Goal: Information Seeking & Learning: Find contact information

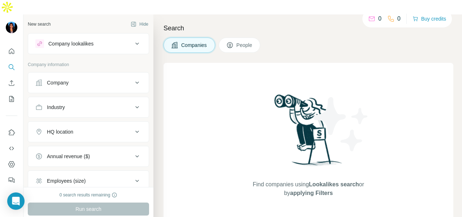
click at [61, 74] on button "Company" at bounding box center [88, 82] width 121 height 17
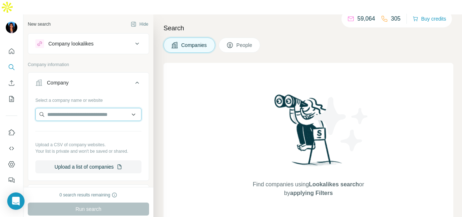
click at [58, 108] on input "text" at bounding box center [88, 114] width 106 height 13
paste input "**********"
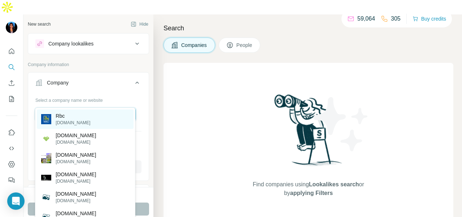
type input "**********"
click at [103, 115] on div "Rbc [DOMAIN_NAME]" at bounding box center [85, 118] width 97 height 19
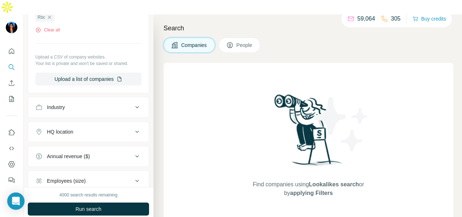
scroll to position [108, 0]
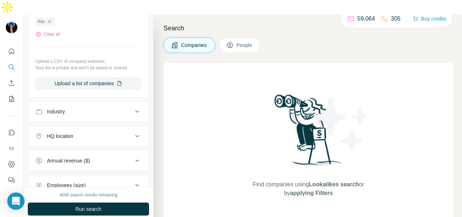
click at [238, 41] on span "People" at bounding box center [244, 44] width 17 height 7
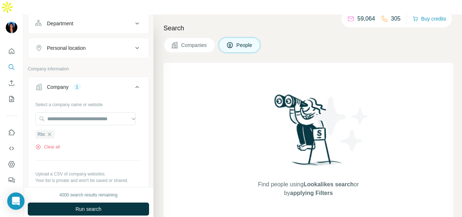
click at [98, 39] on button "Personal location" at bounding box center [88, 47] width 121 height 17
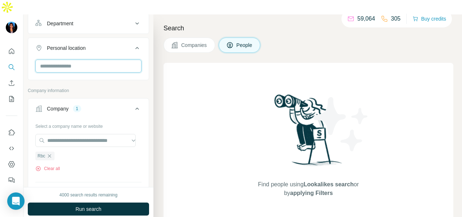
click at [94, 60] on input "text" at bounding box center [88, 66] width 106 height 13
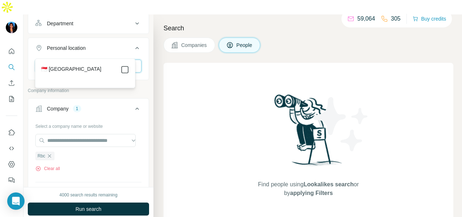
type input "****"
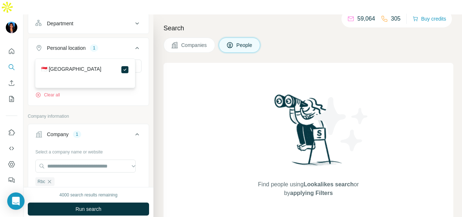
click at [140, 95] on div "Company lookalikes Personal information Job title Seniority Department Personal…" at bounding box center [88, 184] width 121 height 519
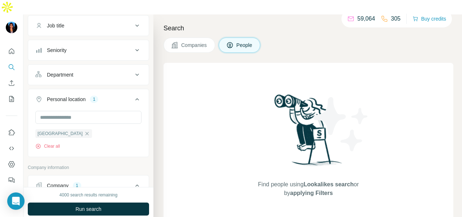
scroll to position [36, 0]
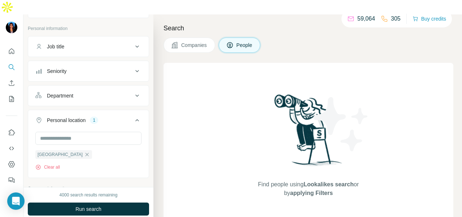
click at [115, 92] on div "Department" at bounding box center [83, 95] width 97 height 7
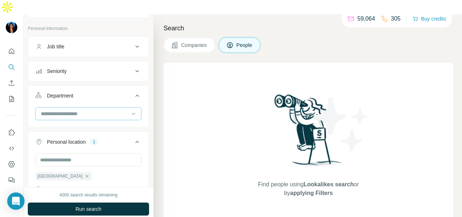
click at [105, 110] on input at bounding box center [84, 114] width 89 height 8
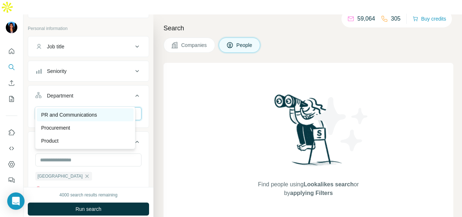
type input "**"
click at [105, 112] on div "PR and Communications" at bounding box center [85, 114] width 88 height 7
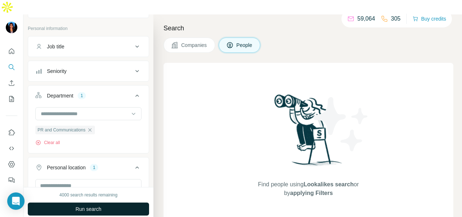
click at [102, 202] on button "Run search" at bounding box center [88, 208] width 121 height 13
click at [116, 202] on button "Run search" at bounding box center [88, 208] width 121 height 13
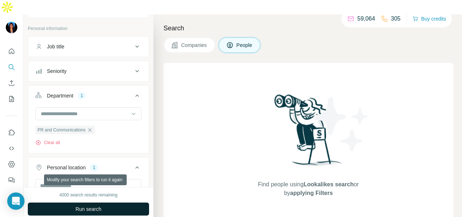
click at [116, 202] on button "Run search" at bounding box center [88, 208] width 121 height 13
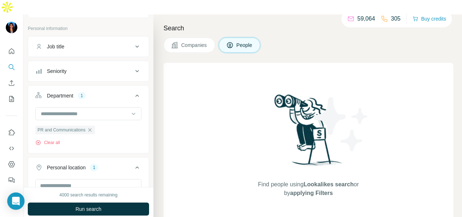
click at [92, 127] on icon "button" at bounding box center [90, 130] width 6 height 6
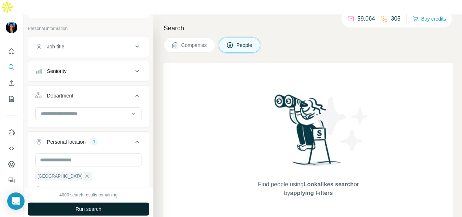
click at [93, 205] on span "Run search" at bounding box center [88, 208] width 26 height 7
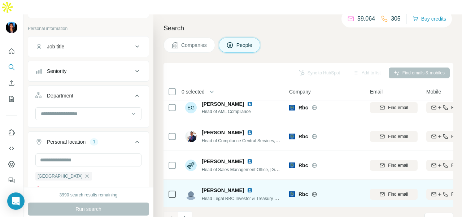
scroll to position [184, 0]
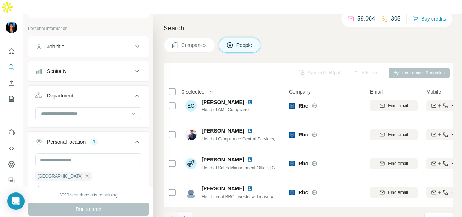
click at [192, 211] on div "1 - 10 of 101 results" at bounding box center [205, 219] width 84 height 16
click at [188, 215] on icon "Navigate to next page" at bounding box center [184, 218] width 7 height 7
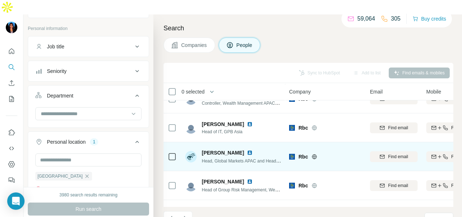
scroll to position [0, 0]
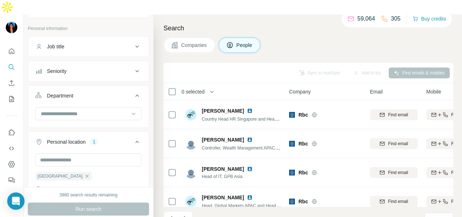
click at [186, 215] on icon "Navigate to next page" at bounding box center [184, 218] width 7 height 7
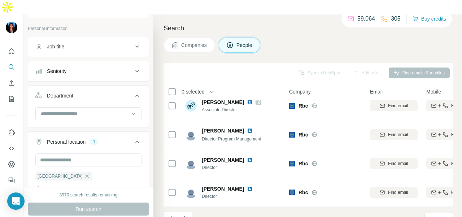
scroll to position [184, 0]
click at [181, 215] on icon "Navigate to next page" at bounding box center [184, 218] width 7 height 7
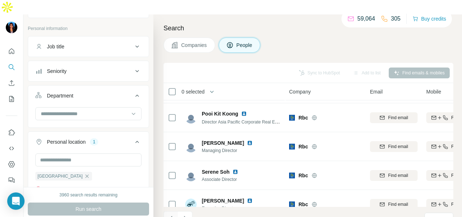
scroll to position [36, 0]
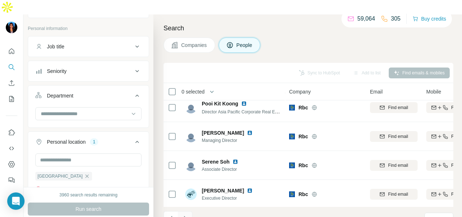
click at [186, 215] on icon "Navigate to next page" at bounding box center [184, 218] width 7 height 7
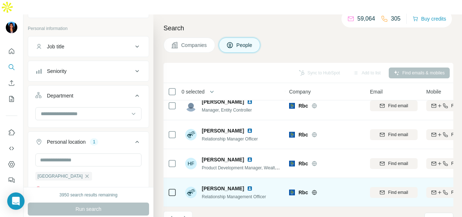
scroll to position [184, 0]
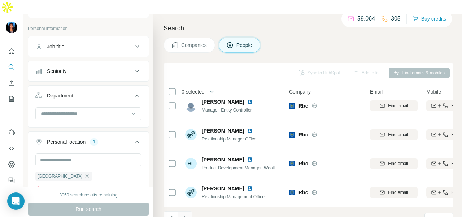
click at [184, 215] on icon "Navigate to next page" at bounding box center [184, 218] width 7 height 7
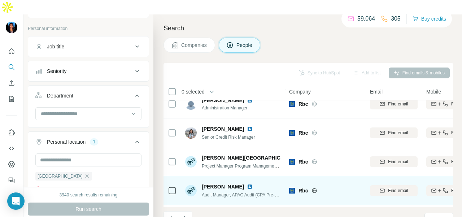
scroll to position [0, 0]
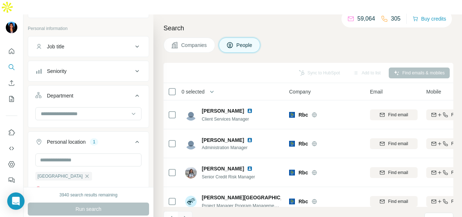
click at [187, 215] on icon "Navigate to next page" at bounding box center [184, 218] width 7 height 7
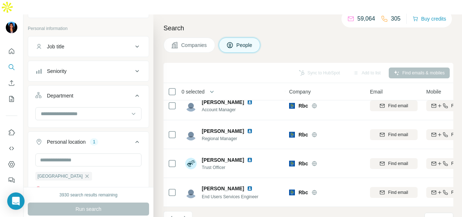
scroll to position [184, 0]
click at [181, 211] on button "Navigate to next page" at bounding box center [185, 218] width 14 height 14
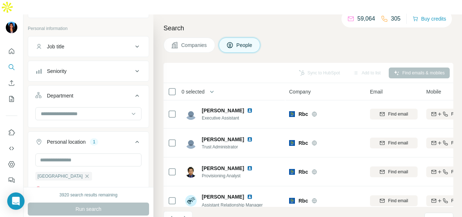
scroll to position [0, 0]
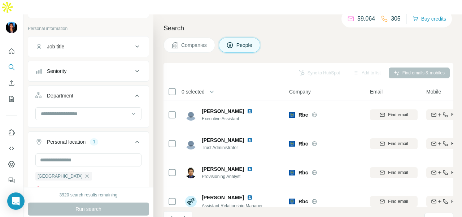
click at [185, 211] on button "Navigate to next page" at bounding box center [185, 218] width 14 height 14
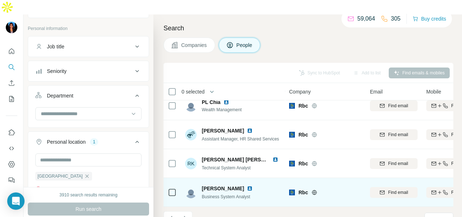
scroll to position [184, 0]
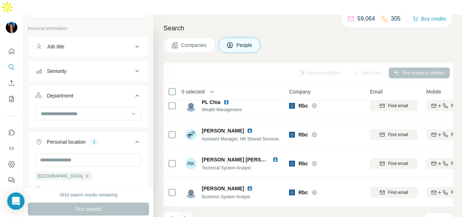
click at [185, 215] on icon "Navigate to next page" at bounding box center [184, 218] width 7 height 7
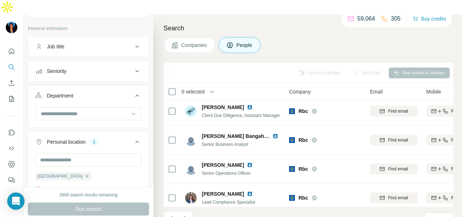
scroll to position [0, 0]
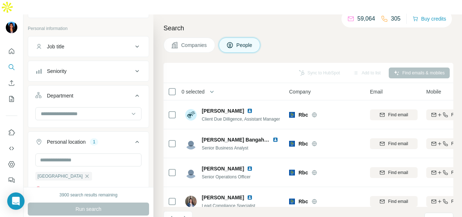
click at [186, 215] on icon "Navigate to next page" at bounding box center [184, 218] width 7 height 7
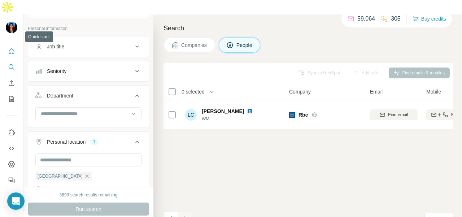
click at [15, 45] on button "Quick start" at bounding box center [12, 51] width 12 height 13
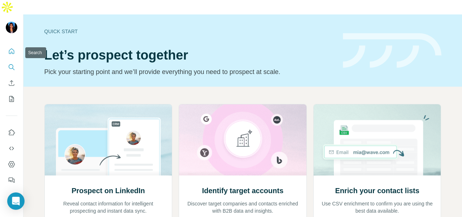
click at [10, 64] on icon "Search" at bounding box center [11, 67] width 7 height 7
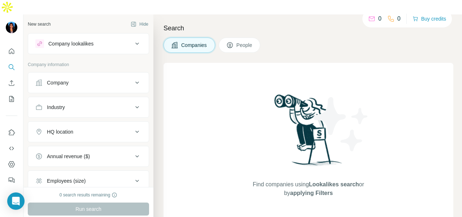
click at [44, 79] on div "Company" at bounding box center [83, 82] width 97 height 7
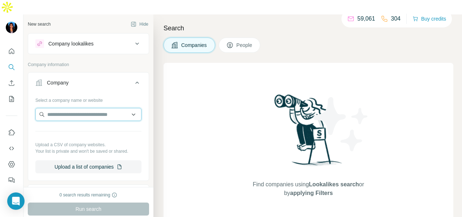
click at [45, 108] on input "text" at bounding box center [88, 114] width 106 height 13
paste input "**********"
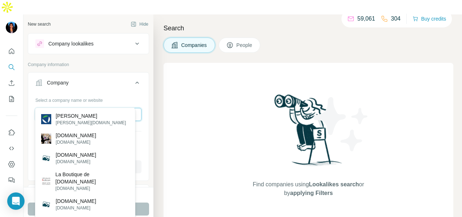
type input "**********"
click at [83, 111] on div "[PERSON_NAME] [PERSON_NAME][DOMAIN_NAME]" at bounding box center [85, 118] width 97 height 19
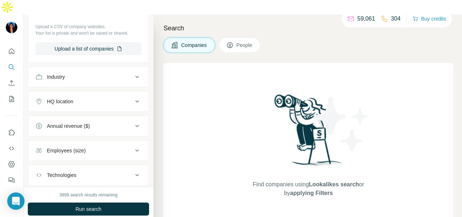
scroll to position [144, 0]
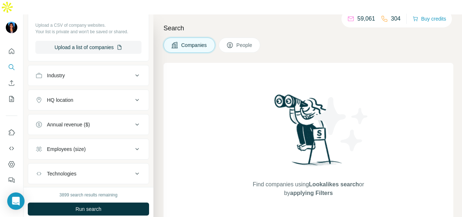
click at [223, 38] on button "People" at bounding box center [240, 45] width 42 height 15
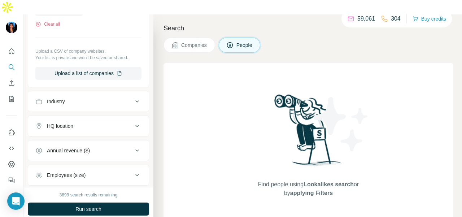
scroll to position [289, 0]
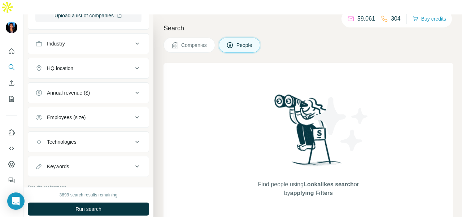
click at [95, 35] on button "Industry" at bounding box center [88, 43] width 121 height 17
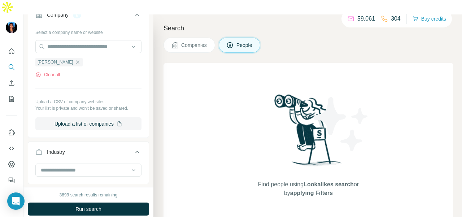
scroll to position [72, 0]
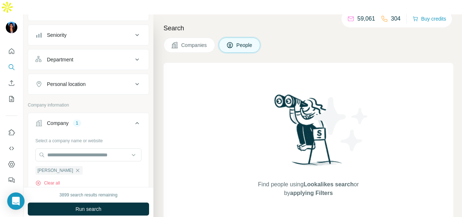
click at [95, 75] on button "Personal location" at bounding box center [88, 83] width 121 height 17
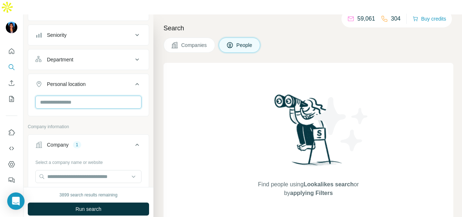
click at [94, 96] on input "text" at bounding box center [88, 102] width 106 height 13
type input "****"
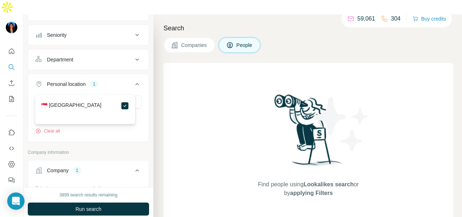
click at [122, 56] on div "Department" at bounding box center [83, 59] width 97 height 7
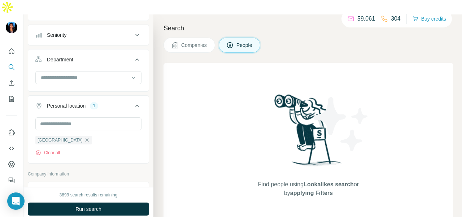
click at [115, 71] on div at bounding box center [88, 78] width 106 height 14
click at [116, 74] on input at bounding box center [84, 78] width 89 height 8
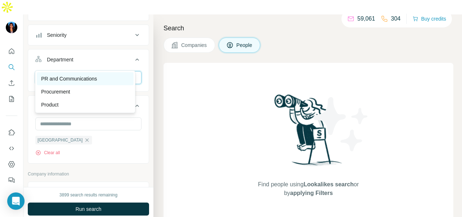
type input "**"
click at [104, 78] on div "PR and Communications" at bounding box center [85, 78] width 88 height 7
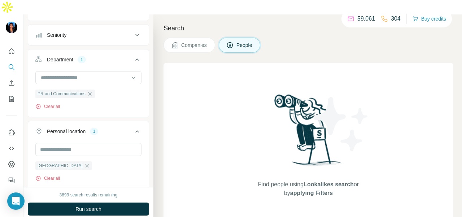
click at [111, 202] on button "Run search" at bounding box center [88, 208] width 121 height 13
click at [94, 89] on div "PR and Communications" at bounding box center [65, 93] width 60 height 9
click at [90, 92] on icon "button" at bounding box center [89, 93] width 3 height 3
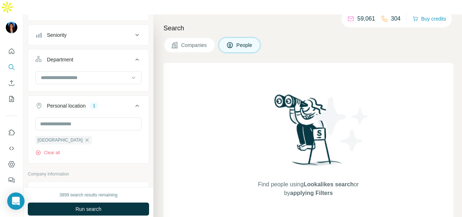
click at [105, 202] on button "Run search" at bounding box center [88, 208] width 121 height 13
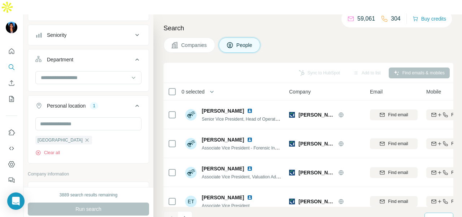
click at [442, 215] on icon at bounding box center [445, 218] width 7 height 7
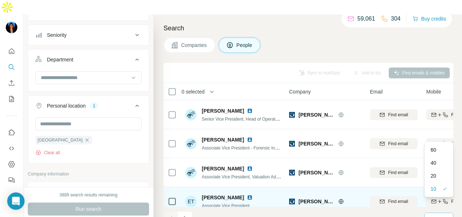
click at [444, 148] on div "60" at bounding box center [438, 149] width 17 height 7
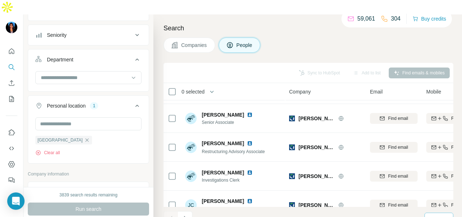
scroll to position [1627, 0]
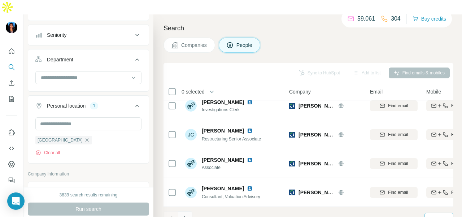
click at [190, 211] on button "Navigate to next page" at bounding box center [185, 218] width 14 height 14
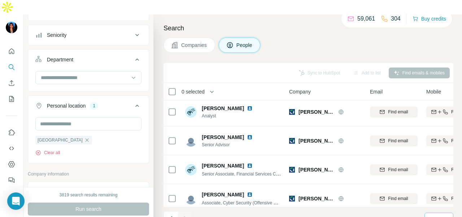
scroll to position [473, 0]
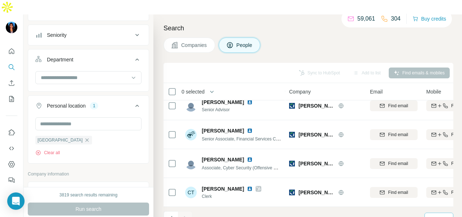
click at [170, 215] on icon "Navigate to previous page" at bounding box center [170, 218] width 7 height 7
